Goal: Task Accomplishment & Management: Manage account settings

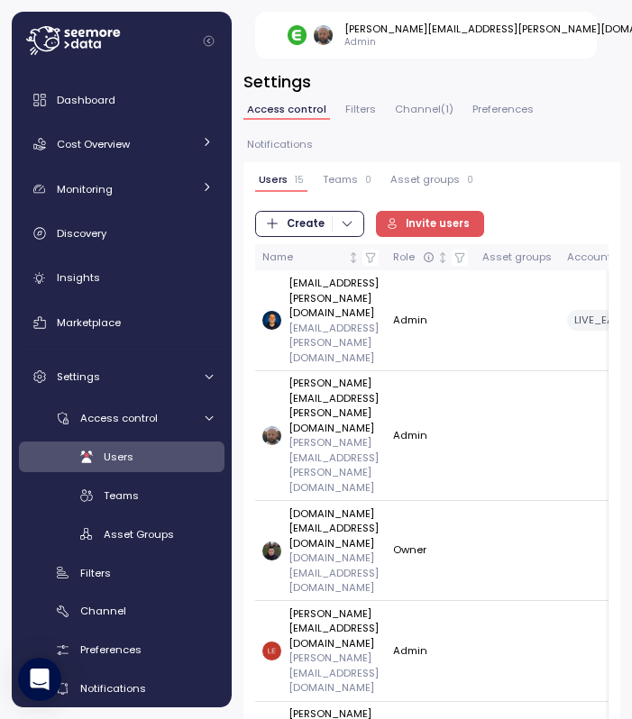
click at [317, 212] on span "Create" at bounding box center [305, 224] width 38 height 24
click at [438, 212] on span "Invite users" at bounding box center [437, 224] width 64 height 24
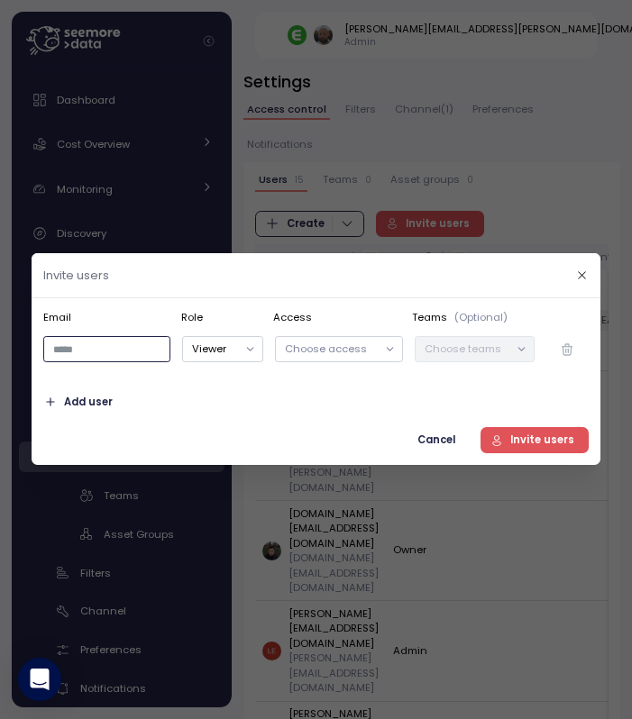
click at [118, 347] on input "email" at bounding box center [106, 350] width 127 height 26
paste input "**********"
drag, startPoint x: 88, startPoint y: 350, endPoint x: -77, endPoint y: 356, distance: 164.9
click at [0, 356] on html "david.zimmermann@enable.com Admin Dashboard Cost Overview Compute Workloads Sto…" at bounding box center [316, 359] width 632 height 719
type input "**********"
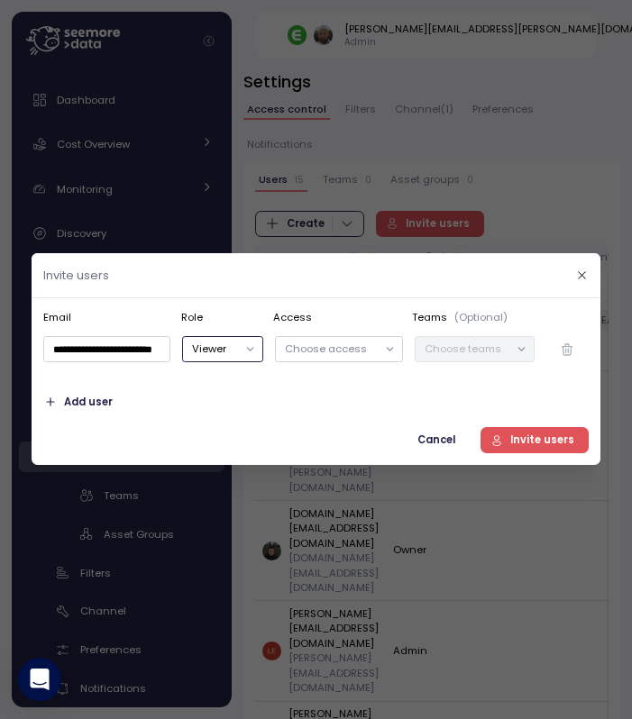
click at [239, 357] on button "Viewer" at bounding box center [223, 350] width 81 height 26
click at [540, 437] on span "Invite users" at bounding box center [542, 440] width 64 height 24
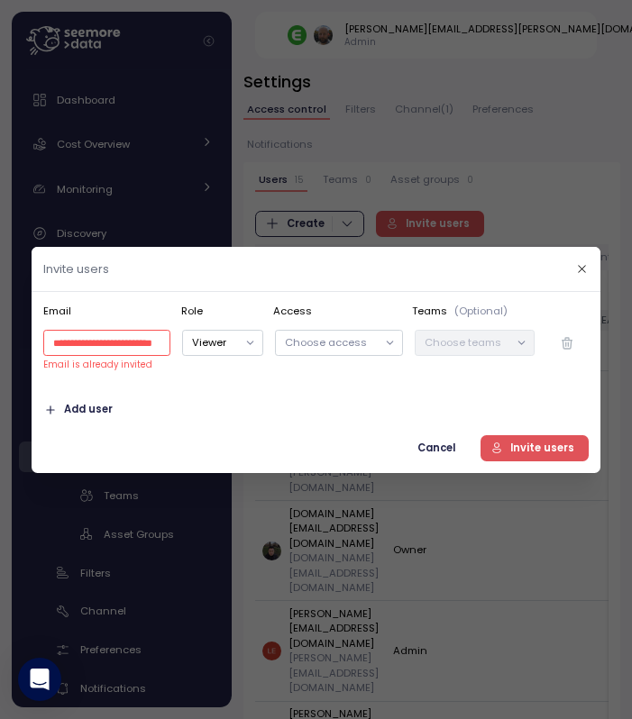
click at [435, 448] on span "Cancel" at bounding box center [436, 447] width 38 height 24
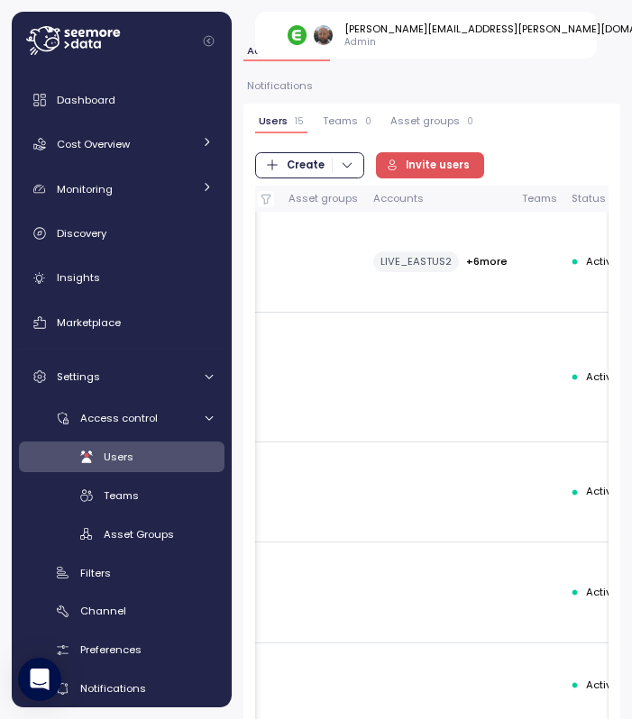
scroll to position [0, 571]
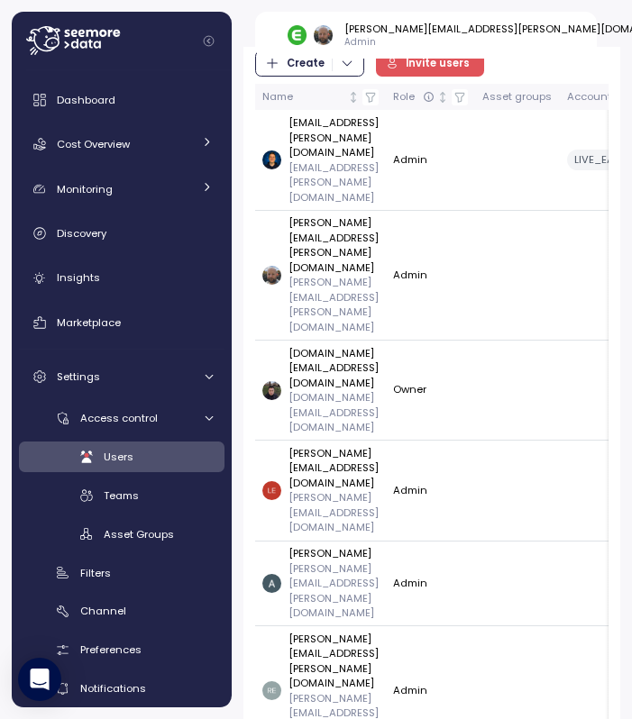
scroll to position [0, 0]
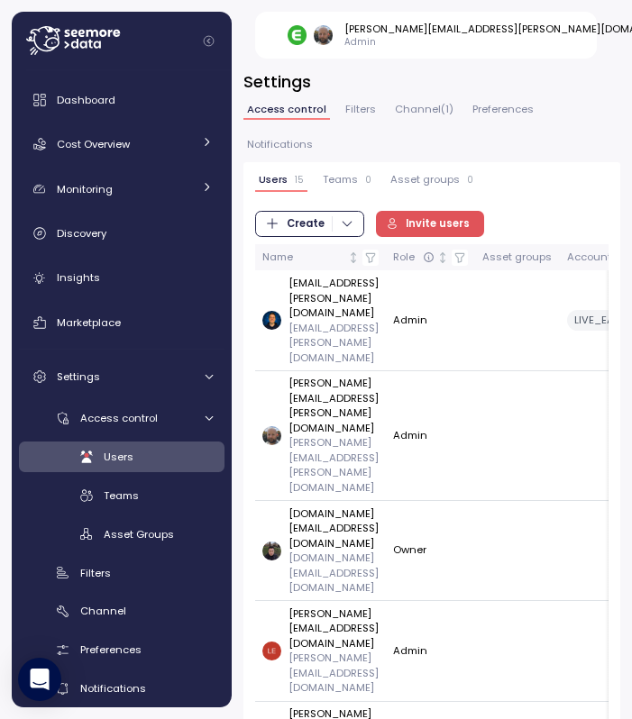
click at [420, 212] on span "Invite users" at bounding box center [437, 224] width 64 height 24
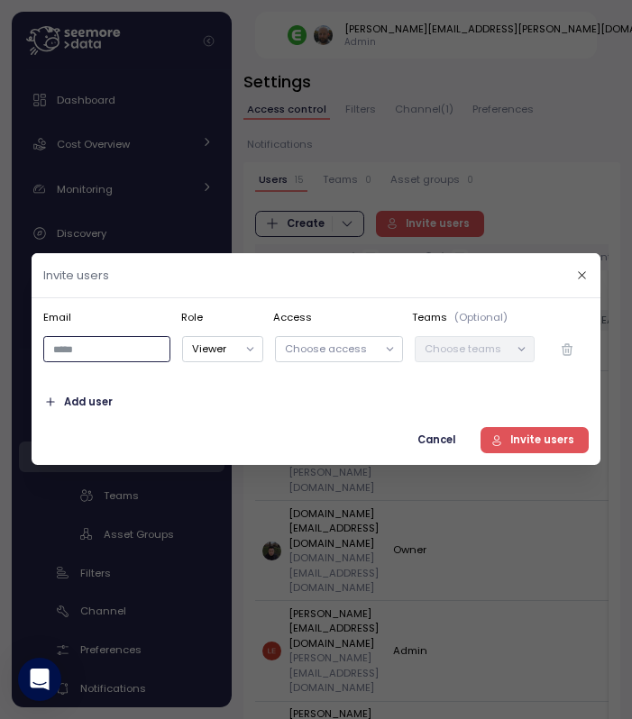
click at [86, 342] on input "email" at bounding box center [106, 350] width 127 height 26
click at [255, 614] on div at bounding box center [316, 359] width 632 height 719
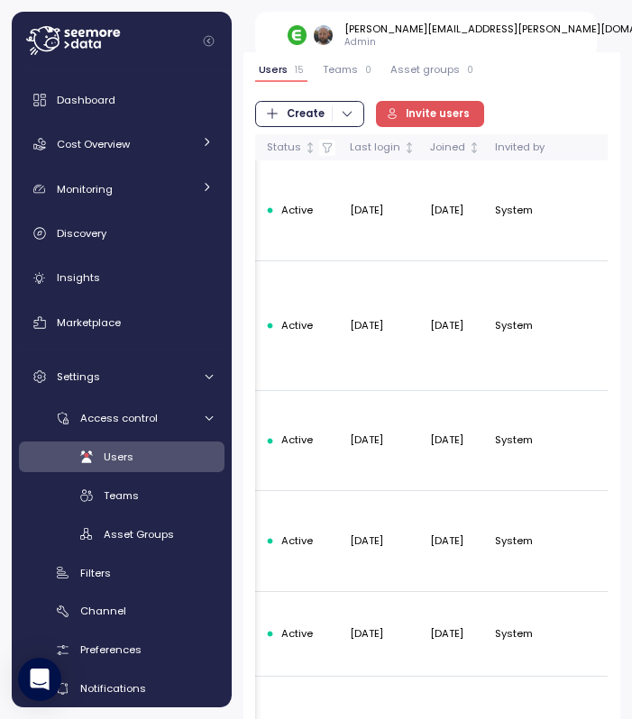
scroll to position [168, 0]
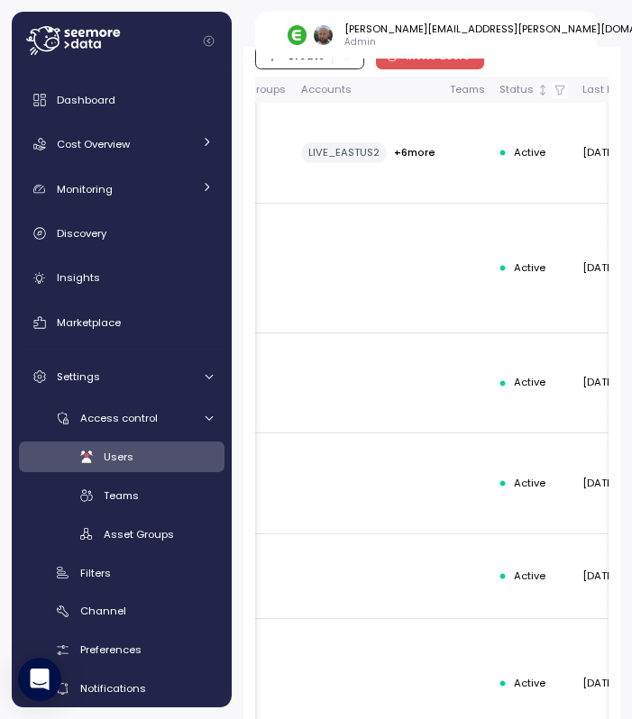
scroll to position [0, 571]
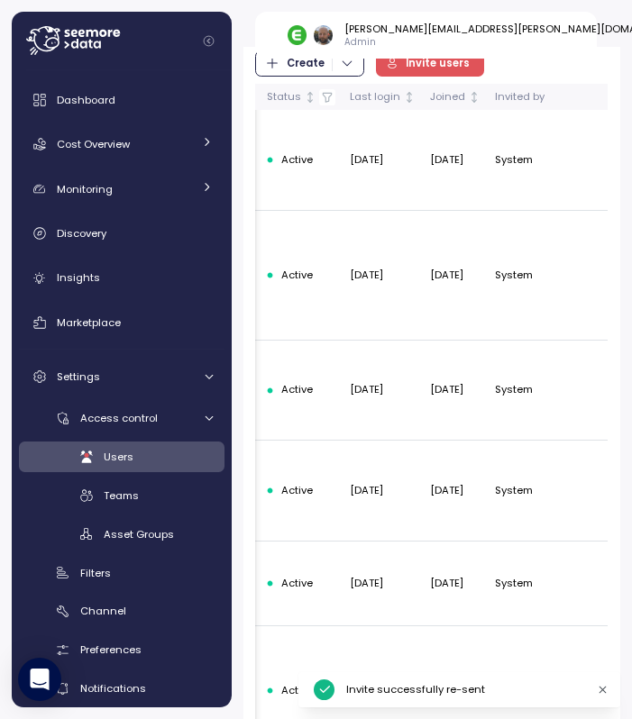
click at [603, 693] on icon "button" at bounding box center [602, 690] width 12 height 12
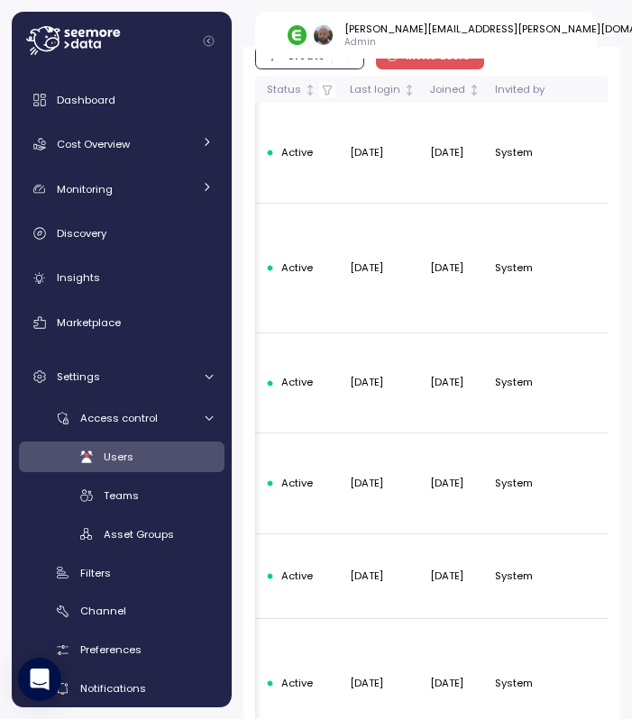
scroll to position [160, 0]
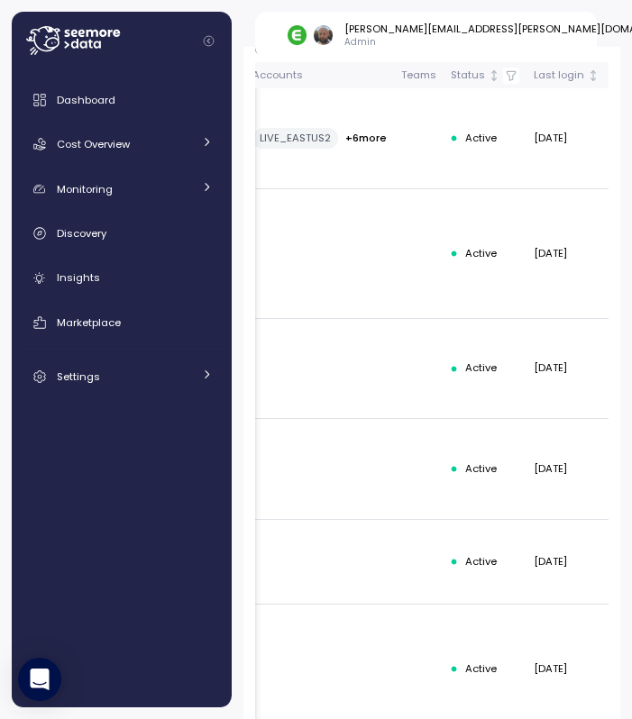
scroll to position [0, 571]
